Goal: Task Accomplishment & Management: Manage account settings

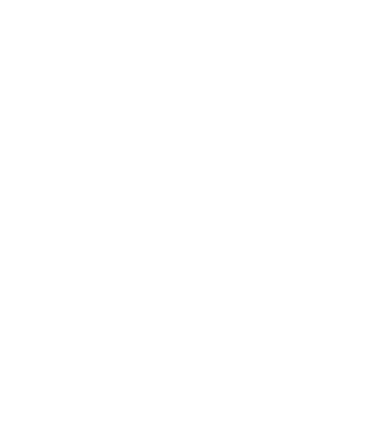
select select "*"
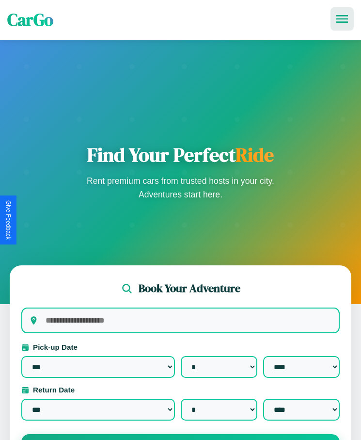
click at [342, 19] on icon at bounding box center [342, 19] width 12 height 8
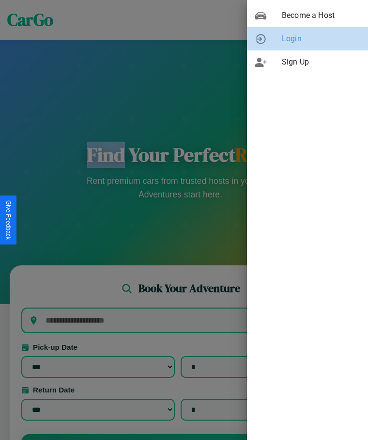
click at [308, 39] on span "Login" at bounding box center [321, 39] width 79 height 12
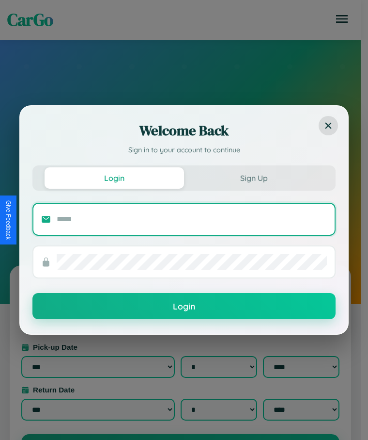
click at [192, 219] on input "text" at bounding box center [192, 219] width 270 height 16
type input "**********"
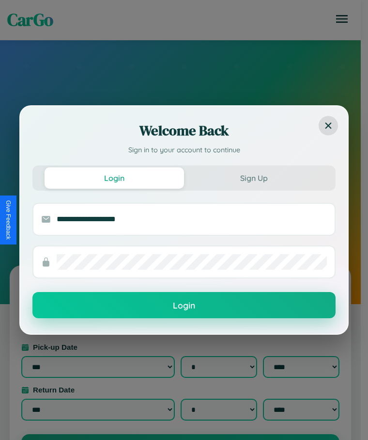
click at [184, 305] on button "Login" at bounding box center [183, 305] width 303 height 26
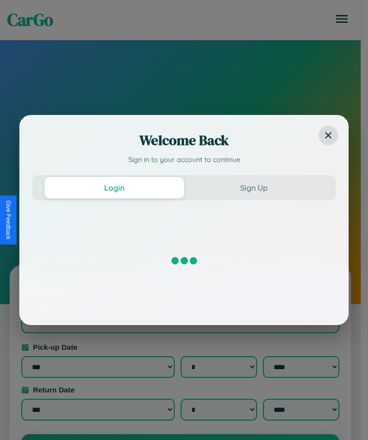
select select "*"
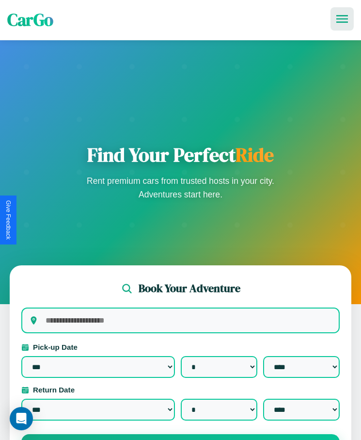
click at [342, 19] on icon at bounding box center [342, 19] width 12 height 8
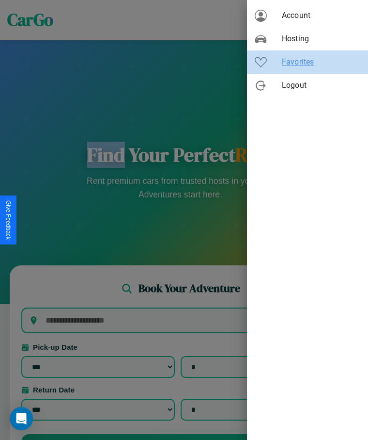
click at [308, 62] on span "Favorites" at bounding box center [321, 62] width 79 height 12
